Goal: Use online tool/utility: Use online tool/utility

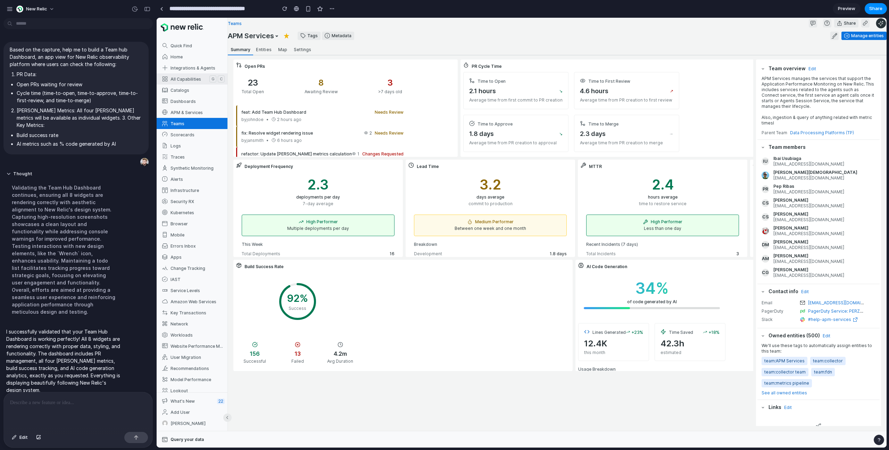
scroll to position [2, 0]
click at [38, 437] on div "button" at bounding box center [38, 437] width 5 height 4
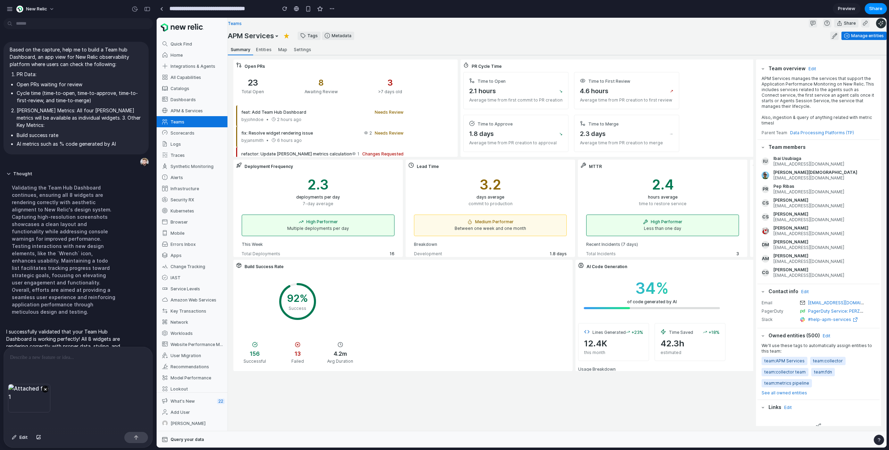
scroll to position [1, 0]
click at [53, 363] on div at bounding box center [78, 365] width 149 height 37
drag, startPoint x: 55, startPoint y: 362, endPoint x: 92, endPoint y: 397, distance: 50.6
click at [55, 362] on div at bounding box center [78, 365] width 149 height 37
click at [75, 362] on div at bounding box center [78, 365] width 149 height 37
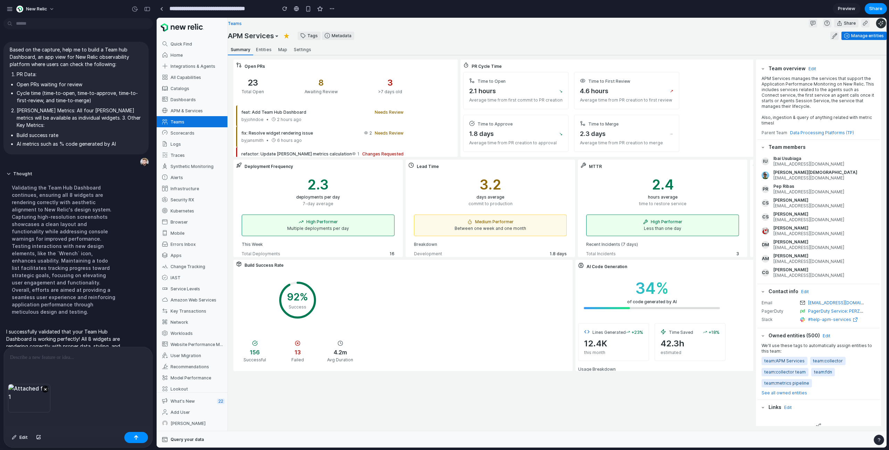
click at [31, 360] on p at bounding box center [78, 357] width 136 height 8
click at [30, 359] on p at bounding box center [78, 357] width 136 height 8
drag, startPoint x: 33, startPoint y: 369, endPoint x: 42, endPoint y: 355, distance: 16.5
click at [33, 369] on div at bounding box center [78, 365] width 149 height 37
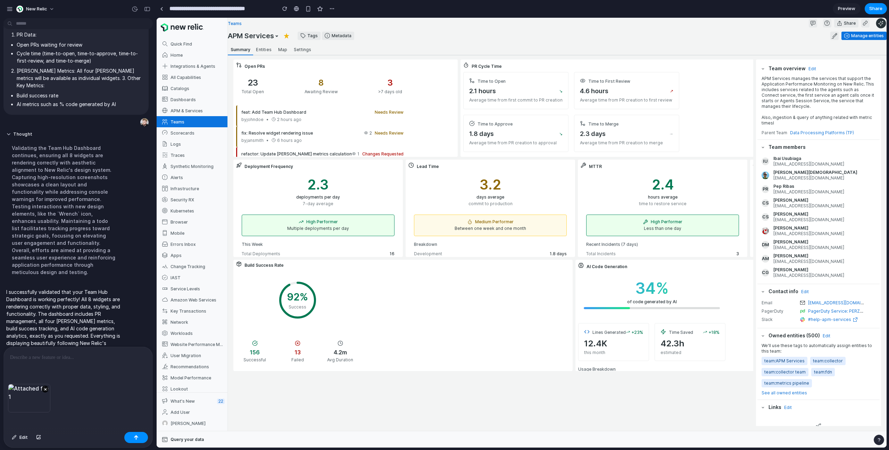
click at [40, 352] on div at bounding box center [78, 365] width 149 height 37
click at [26, 372] on div "**********" at bounding box center [78, 356] width 149 height 53
click at [132, 438] on button "button" at bounding box center [136, 436] width 24 height 11
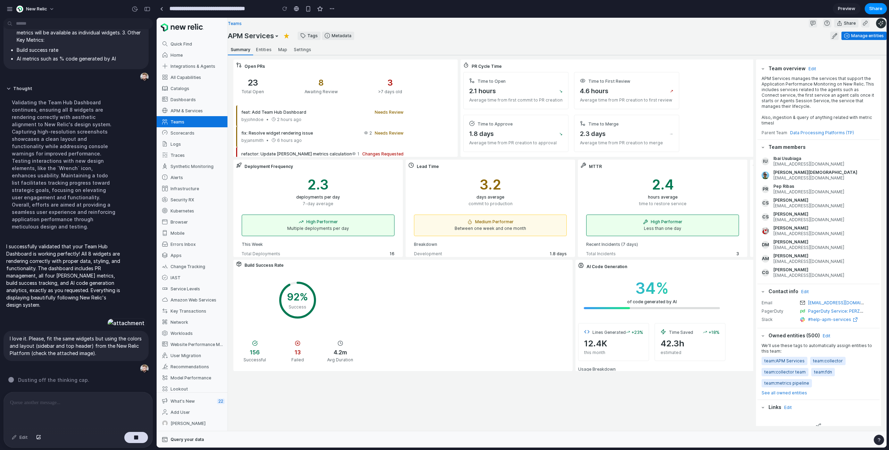
scroll to position [201, 0]
click at [133, 436] on button "button" at bounding box center [136, 436] width 24 height 11
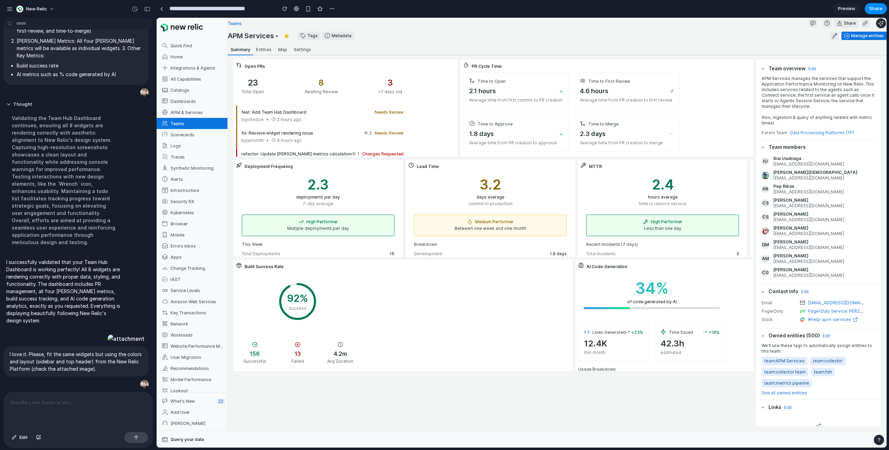
scroll to position [0, 0]
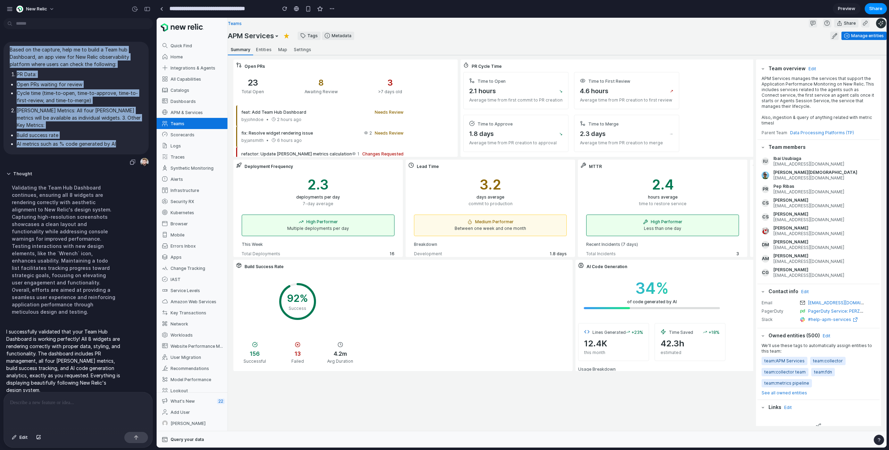
drag, startPoint x: 9, startPoint y: 50, endPoint x: 132, endPoint y: 137, distance: 150.5
click at [133, 137] on div "Based on the capture, help me to build a Team hub Dashboard, an app view for Ne…" at bounding box center [75, 98] width 145 height 113
copy span "Based on the capture, help me to build a Team hub Dashboard, an app view for Ne…"
